Goal: Transaction & Acquisition: Purchase product/service

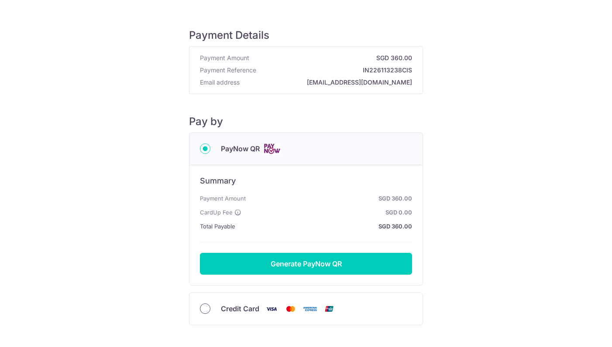
click at [207, 312] on input "Credit Card" at bounding box center [205, 309] width 10 height 10
radio input "true"
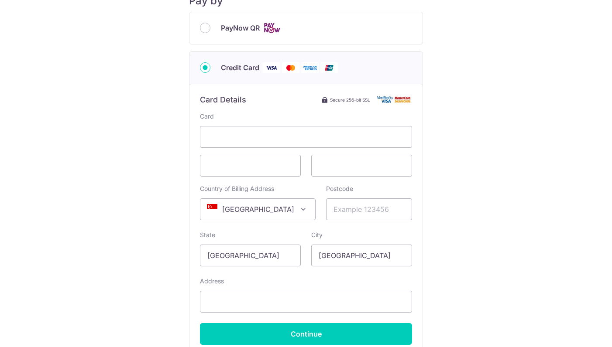
scroll to position [166, 0]
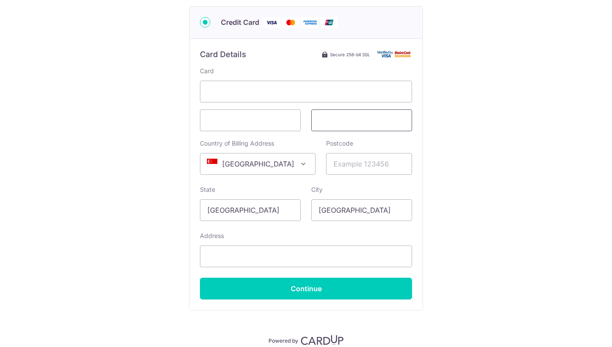
click at [350, 127] on span at bounding box center [361, 121] width 101 height 22
click at [350, 166] on input "Postcode" at bounding box center [369, 164] width 86 height 22
type input "648925"
type input "[STREET_ADDRESS] condo"
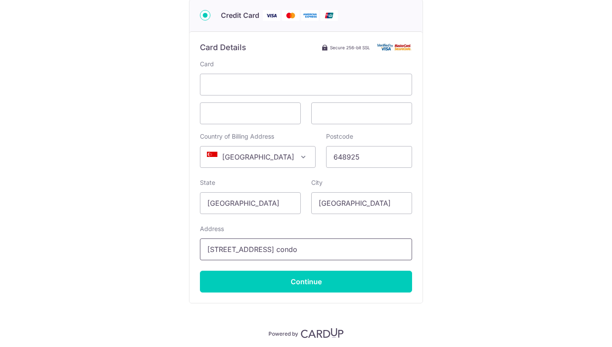
click at [340, 249] on input "[STREET_ADDRESS] condo" at bounding box center [306, 250] width 212 height 22
click at [413, 207] on div "City [GEOGRAPHIC_DATA]" at bounding box center [361, 196] width 111 height 36
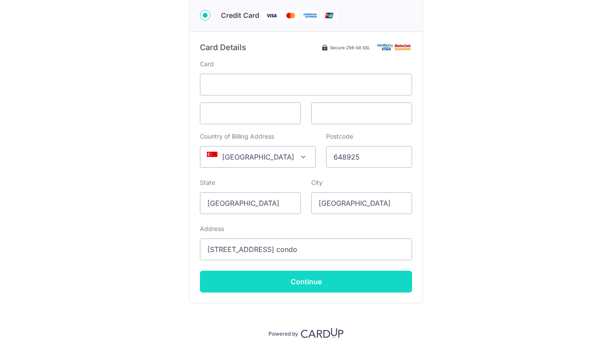
click at [313, 278] on input "Continue" at bounding box center [306, 282] width 212 height 22
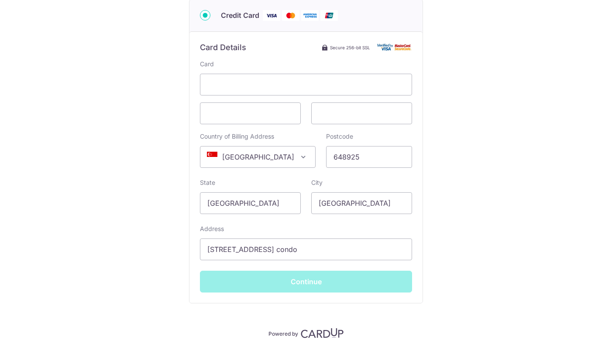
type input "**** 6315"
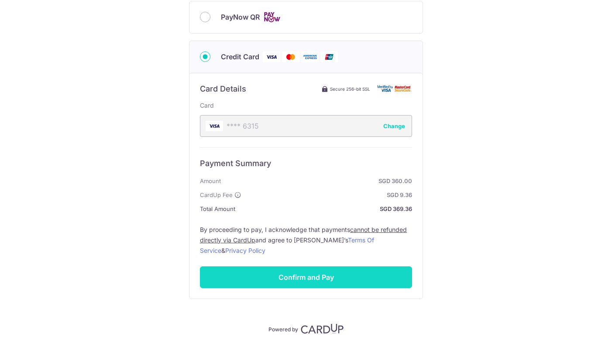
scroll to position [133, 0]
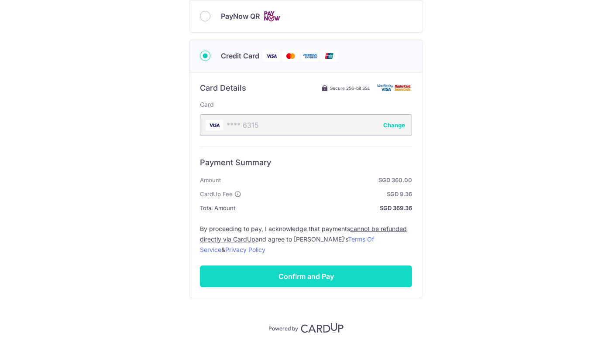
click at [306, 276] on input "Confirm and Pay" at bounding box center [306, 277] width 212 height 22
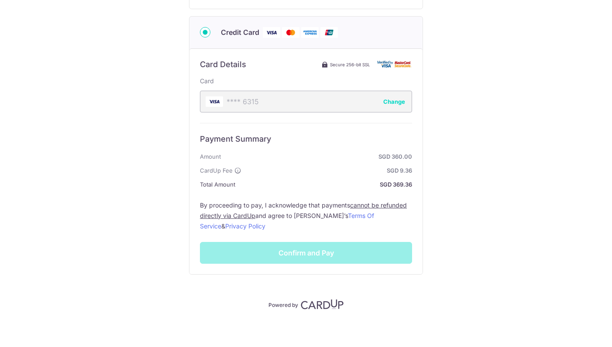
scroll to position [159, 0]
